Goal: Task Accomplishment & Management: Manage account settings

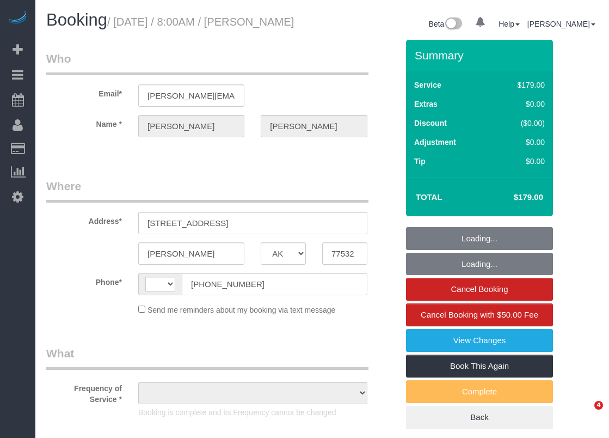
select select "[GEOGRAPHIC_DATA]"
select select "string:US"
select select "string:fspay-1448cbc7-9fdb-4217-a7ba-0a6d6df154d2"
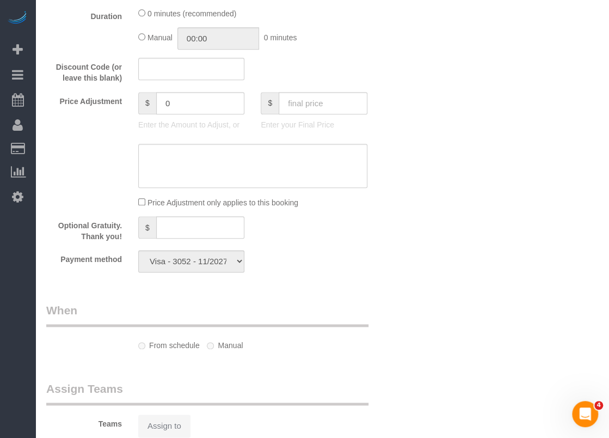
select select "object:866"
select select "3"
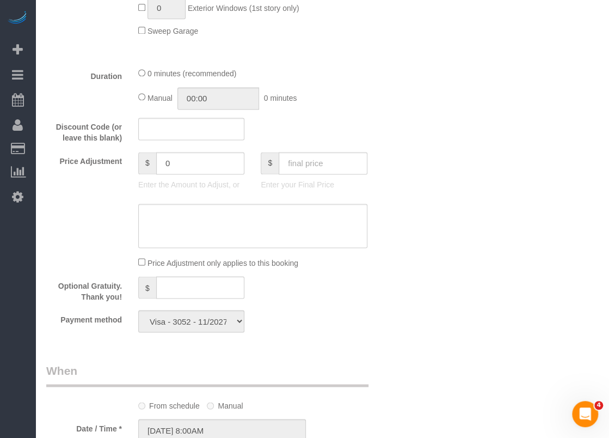
select select "object:894"
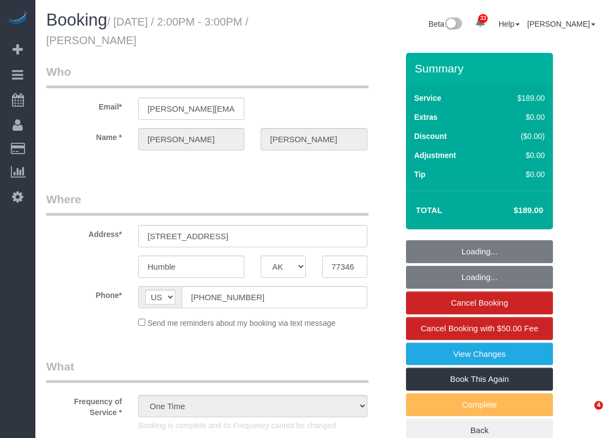
select select "[GEOGRAPHIC_DATA]"
select select "3"
select select "string:fspay-f1febf62-c8d3-4ffb-8b9c-f8786894e3d3"
